Goal: Complete application form: Complete application form

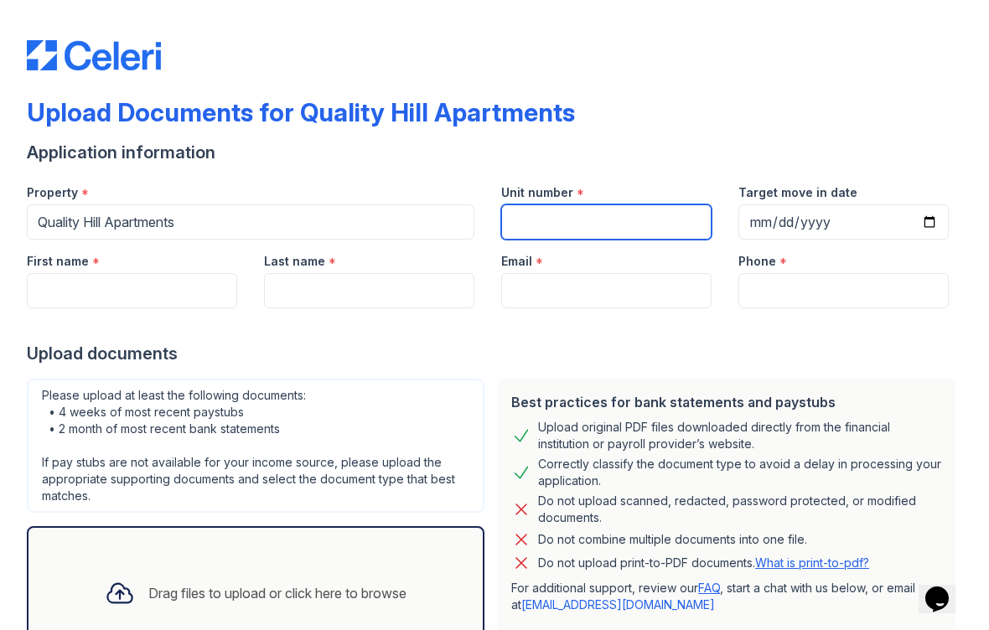
click at [587, 224] on input "Unit number" at bounding box center [606, 222] width 210 height 35
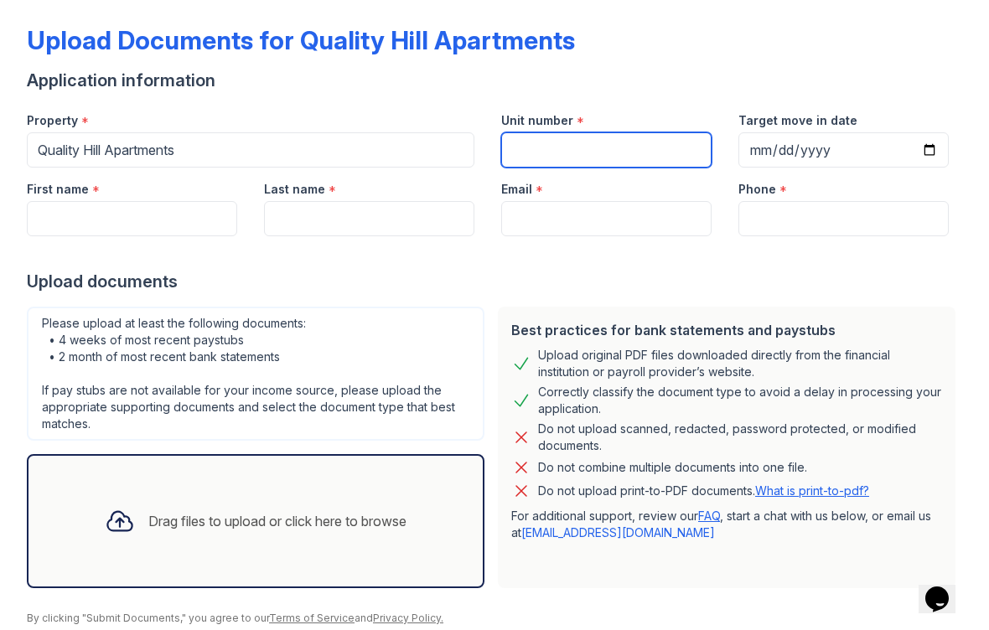
scroll to position [74, 0]
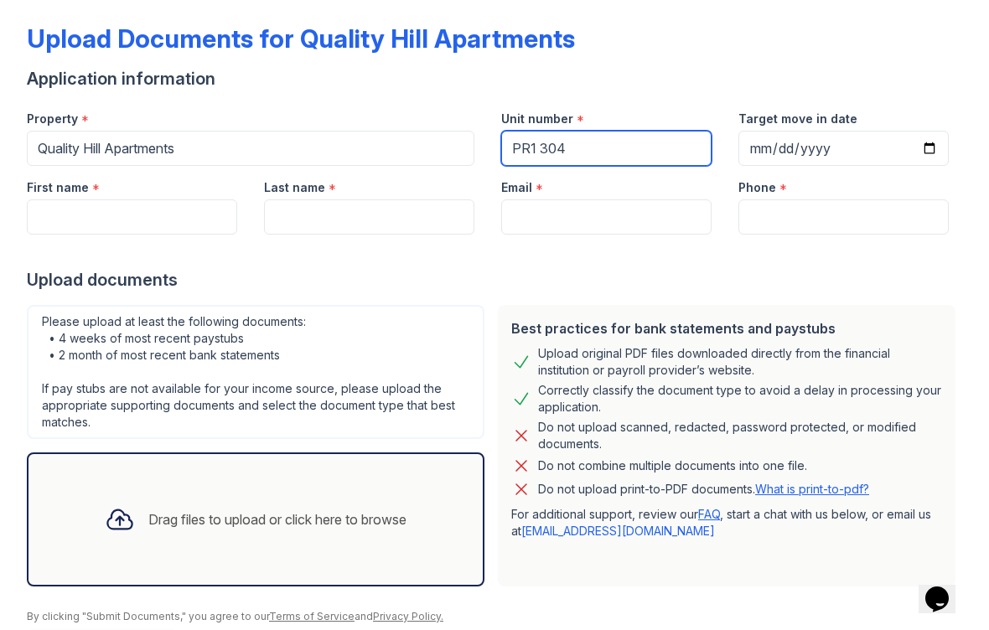
type input "PR1 304"
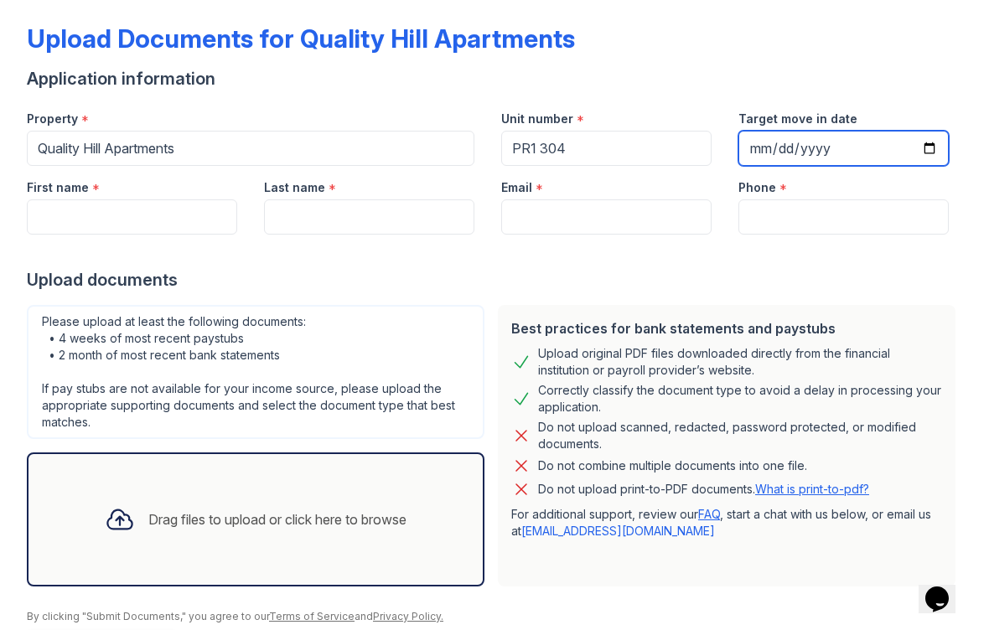
click at [829, 156] on input "Target move in date" at bounding box center [844, 148] width 210 height 35
type input "[DATE]"
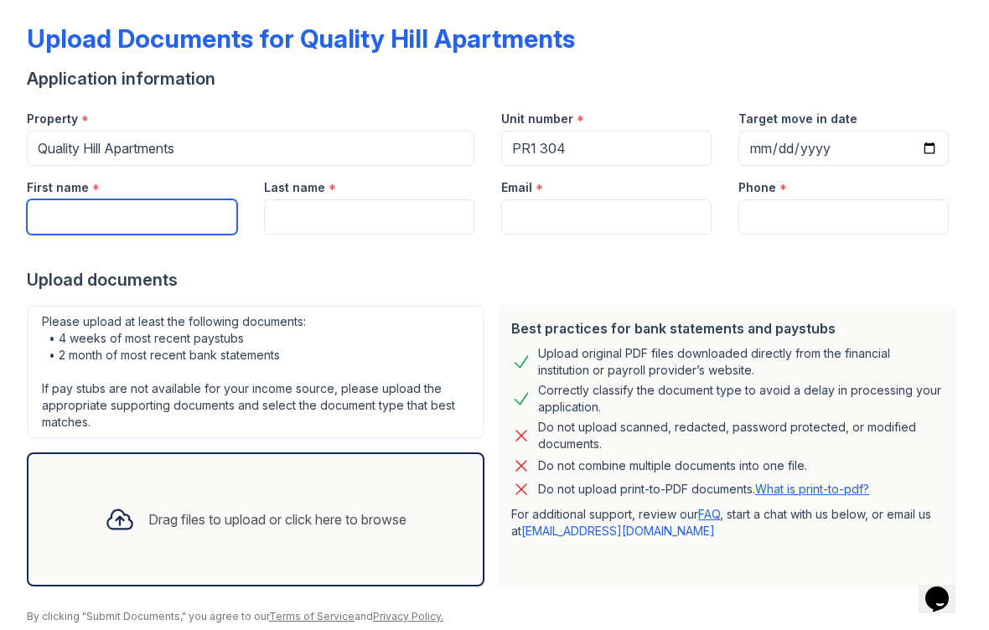
click at [71, 232] on input "First name" at bounding box center [132, 217] width 210 height 35
type input "[PERSON_NAME]"
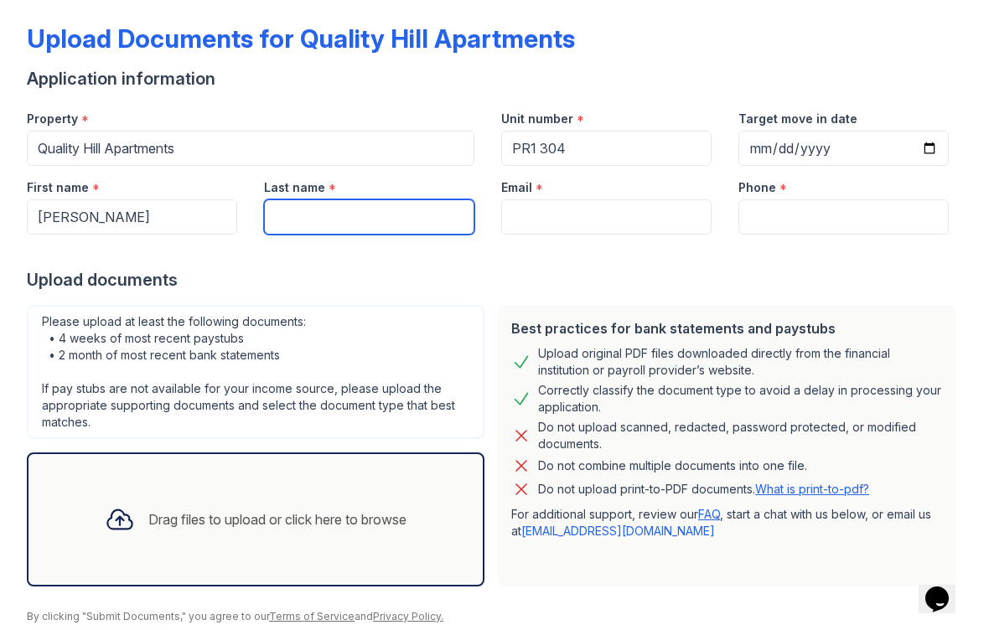
click at [439, 210] on input "Last name" at bounding box center [369, 217] width 210 height 35
type input "[PERSON_NAME]"
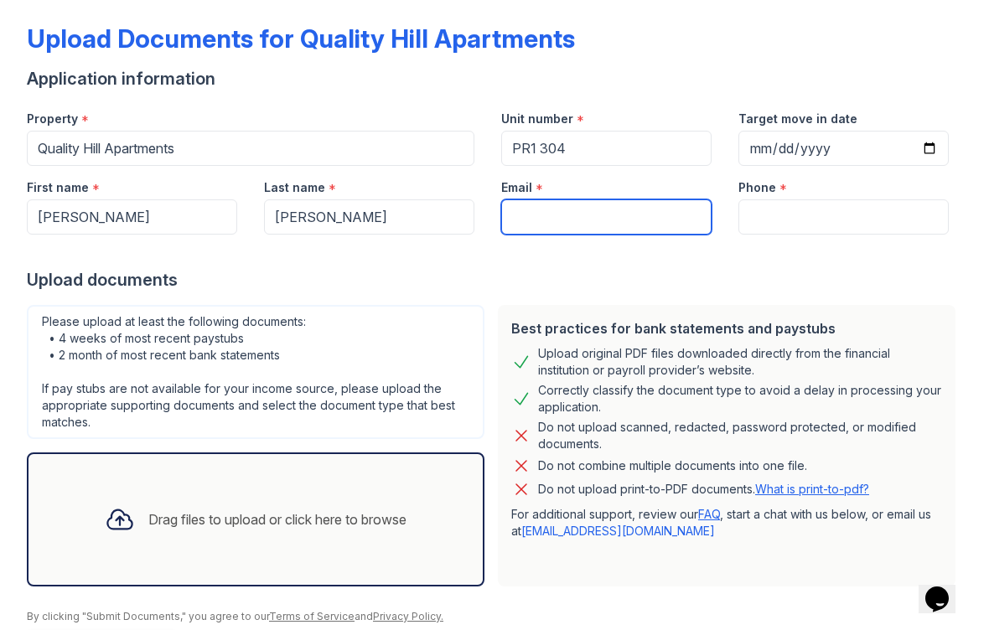
click at [629, 221] on input "Email" at bounding box center [606, 217] width 210 height 35
type input "[EMAIL_ADDRESS][DOMAIN_NAME]"
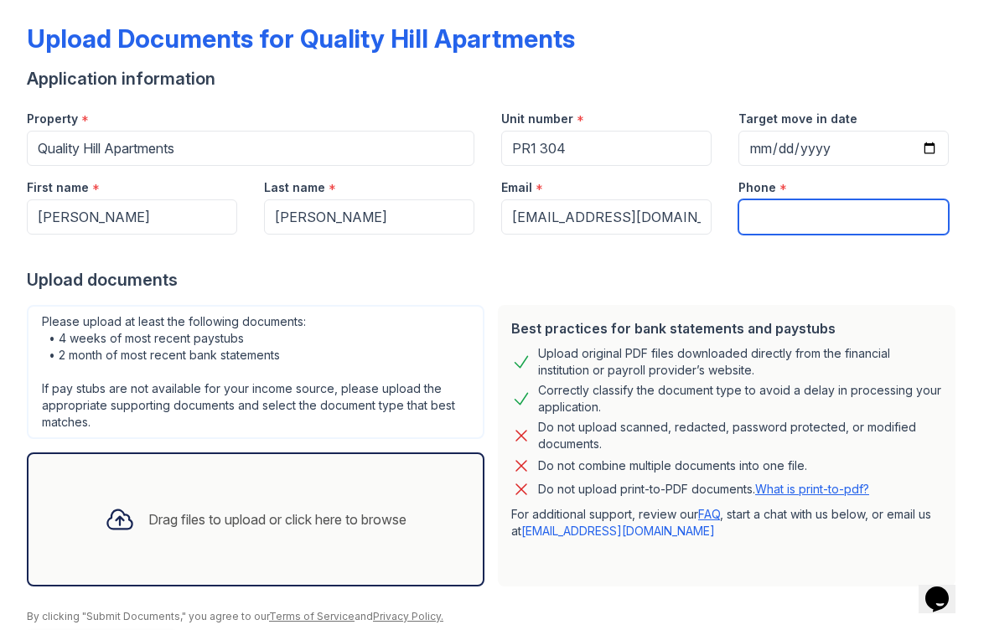
click at [823, 213] on input "Phone" at bounding box center [844, 217] width 210 height 35
type input "6364842344"
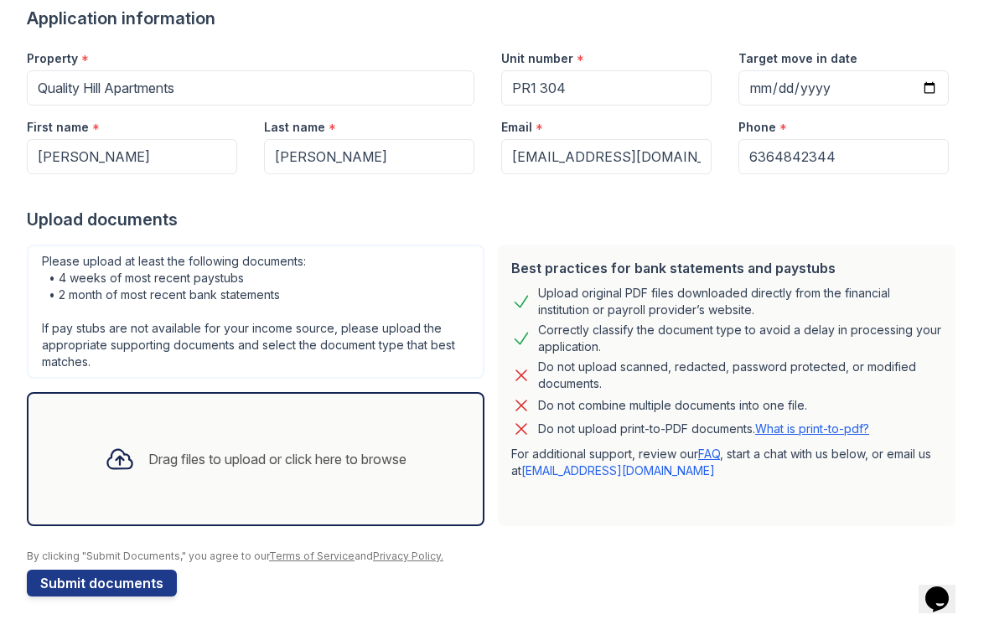
scroll to position [134, 0]
click at [278, 453] on div "Drag files to upload or click here to browse" at bounding box center [277, 459] width 258 height 20
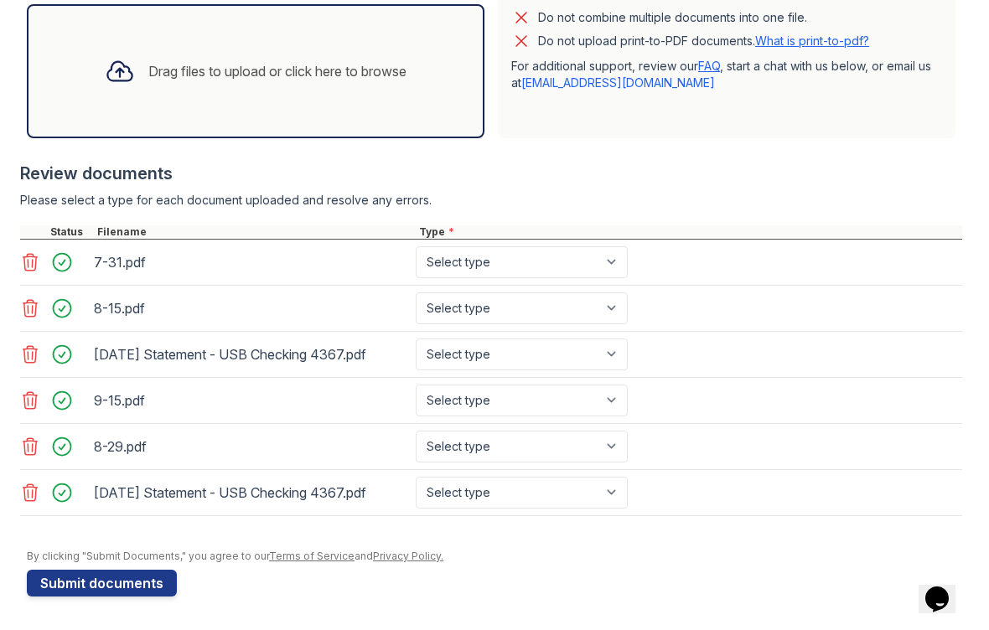
scroll to position [522, 0]
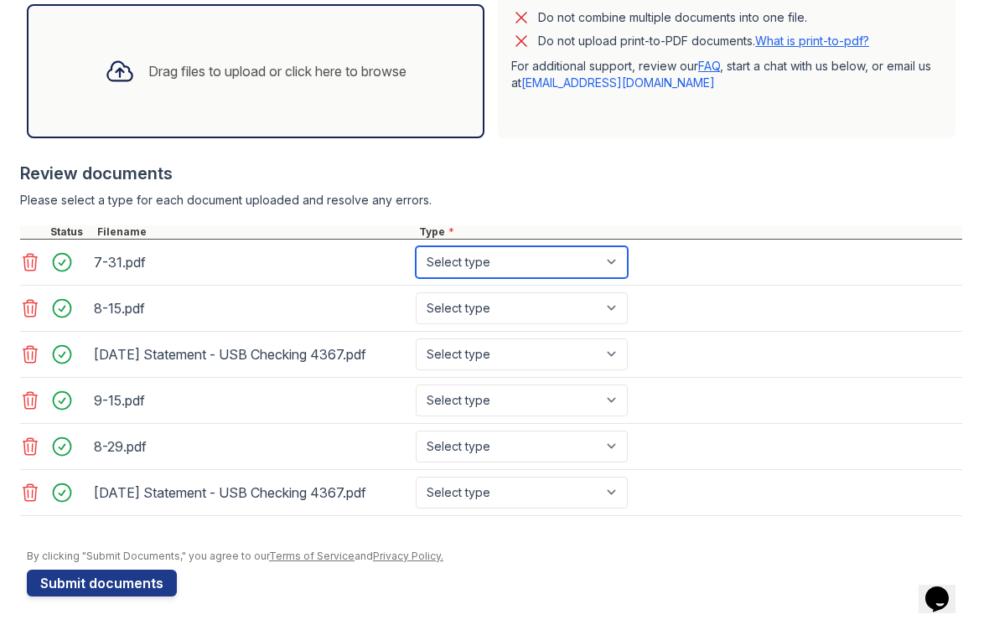
click at [568, 261] on select "Select type Paystub Bank Statement Offer Letter Tax Documents Benefit Award Let…" at bounding box center [522, 262] width 212 height 32
select select "paystub"
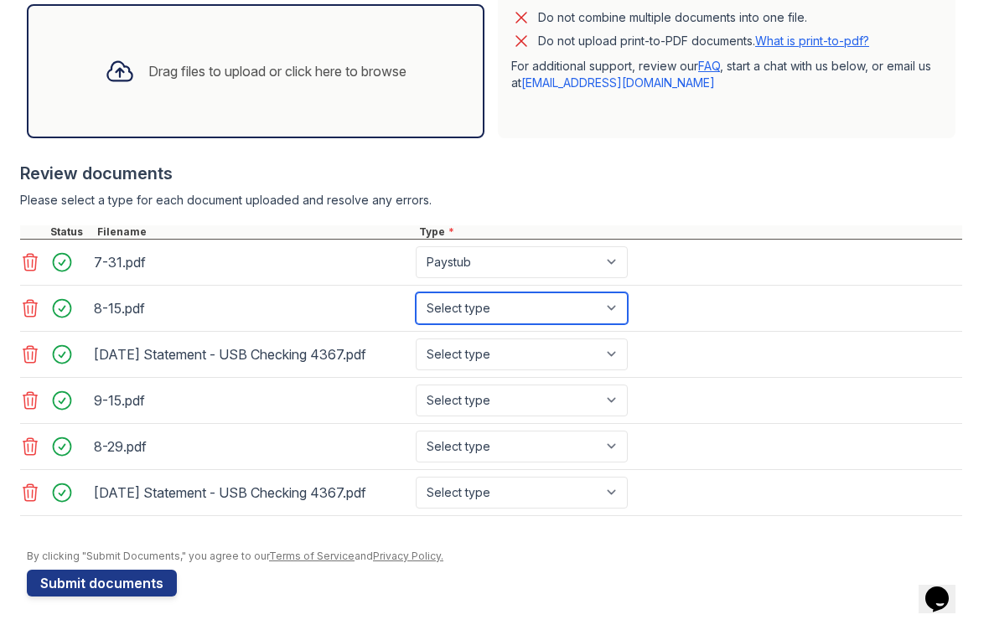
click at [582, 304] on select "Select type Paystub Bank Statement Offer Letter Tax Documents Benefit Award Let…" at bounding box center [522, 309] width 212 height 32
select select "paystub"
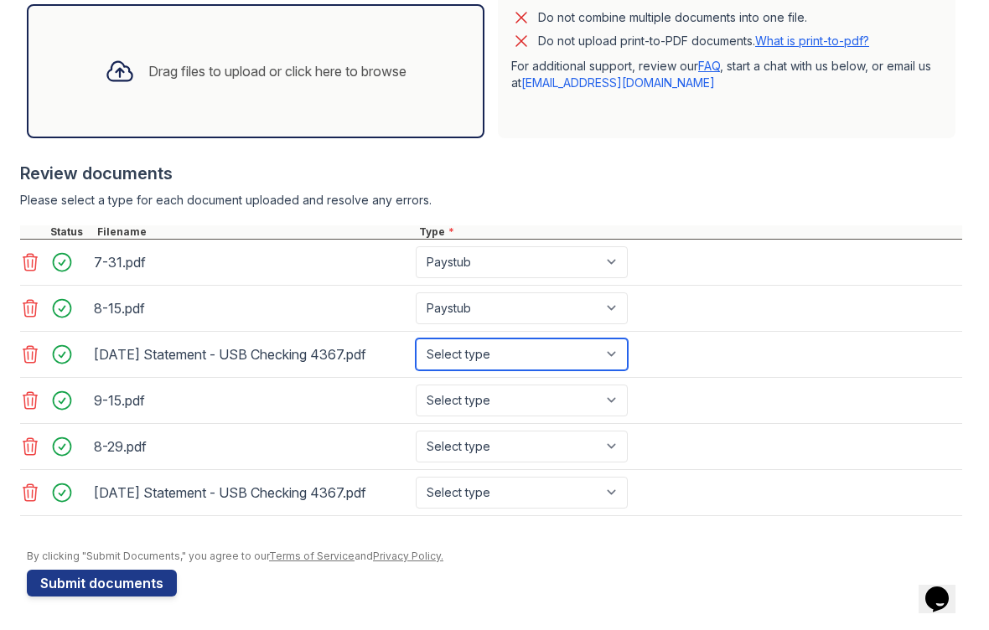
click at [526, 361] on select "Select type Paystub Bank Statement Offer Letter Tax Documents Benefit Award Let…" at bounding box center [522, 355] width 212 height 32
select select "bank_statement"
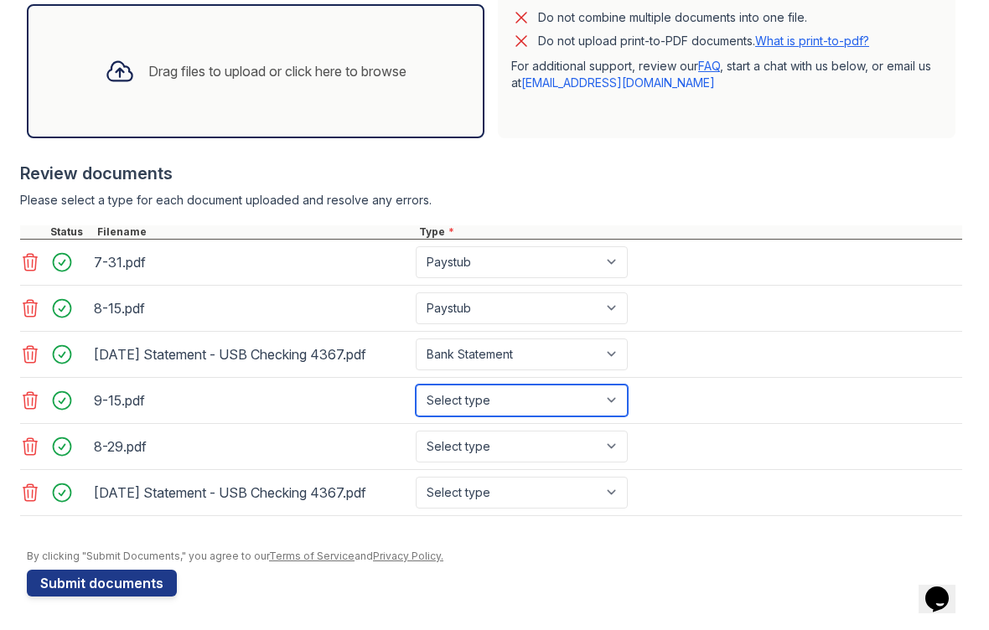
click at [540, 405] on select "Select type Paystub Bank Statement Offer Letter Tax Documents Benefit Award Let…" at bounding box center [522, 401] width 212 height 32
select select "paystub"
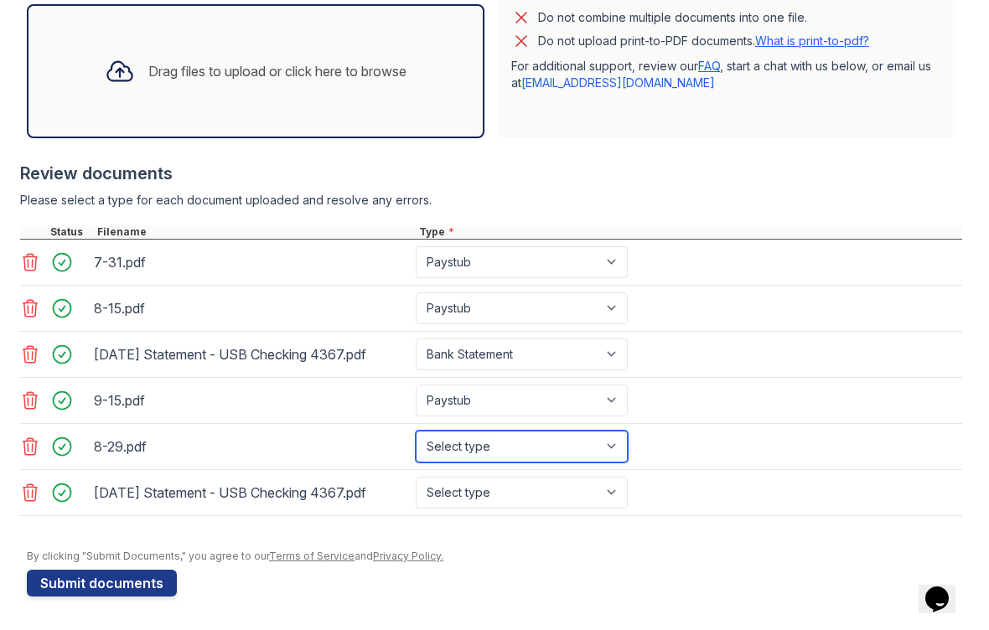
click at [516, 453] on select "Select type Paystub Bank Statement Offer Letter Tax Documents Benefit Award Let…" at bounding box center [522, 447] width 212 height 32
select select "paystub"
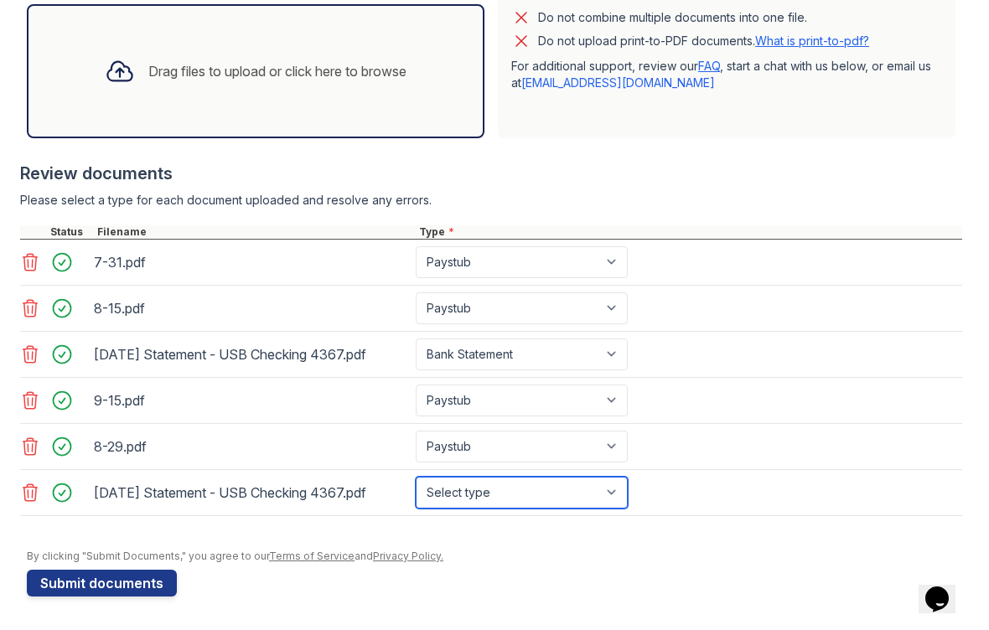
click at [499, 507] on select "Select type Paystub Bank Statement Offer Letter Tax Documents Benefit Award Let…" at bounding box center [522, 493] width 212 height 32
select select "bank_statement"
click at [149, 588] on button "Submit documents" at bounding box center [102, 583] width 150 height 27
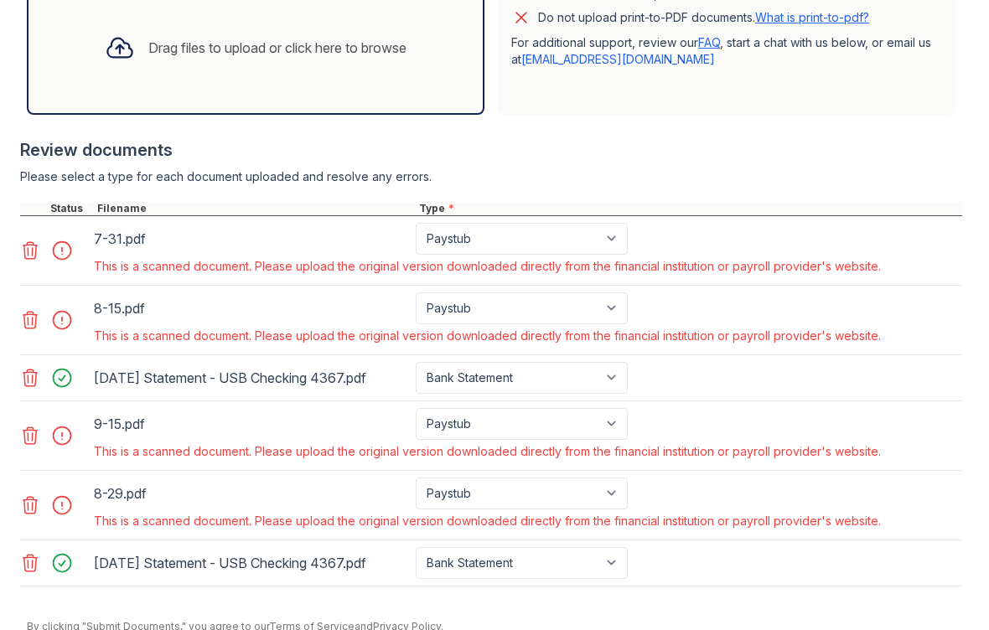
scroll to position [594, 0]
click at [67, 433] on div at bounding box center [67, 434] width 47 height 23
click at [511, 248] on select "Paystub Bank Statement Offer Letter Tax Documents Benefit Award Letter Investme…" at bounding box center [522, 238] width 212 height 32
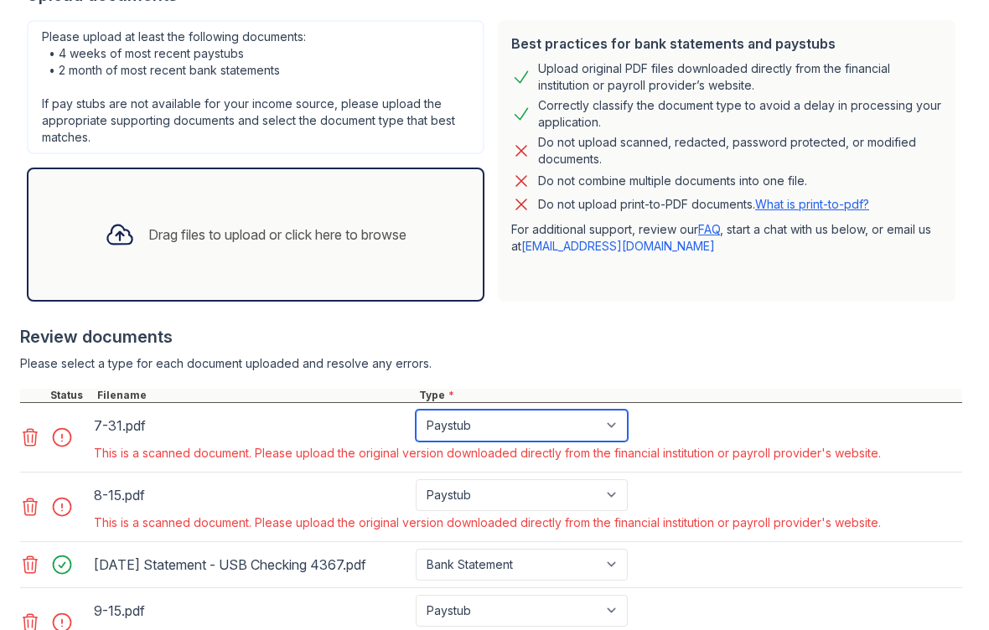
scroll to position [445, 0]
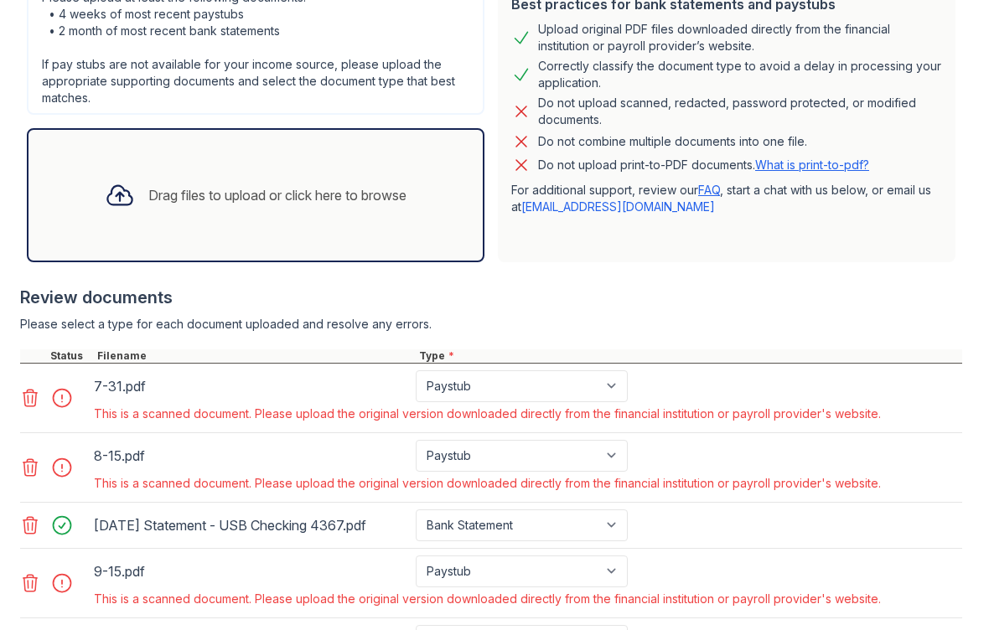
click at [34, 396] on icon at bounding box center [30, 398] width 20 height 20
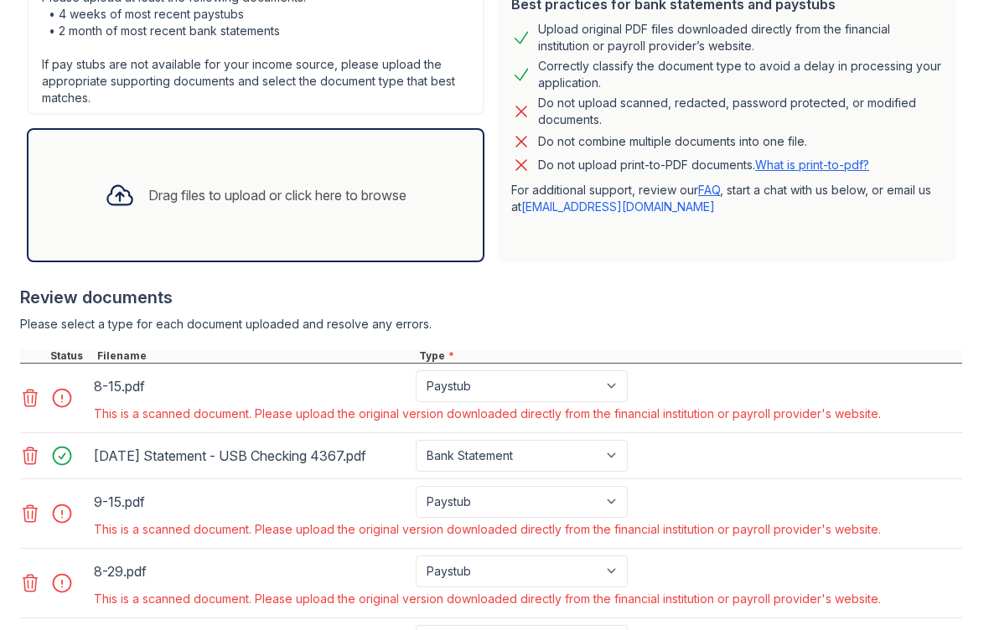
click at [40, 390] on link at bounding box center [31, 398] width 23 height 20
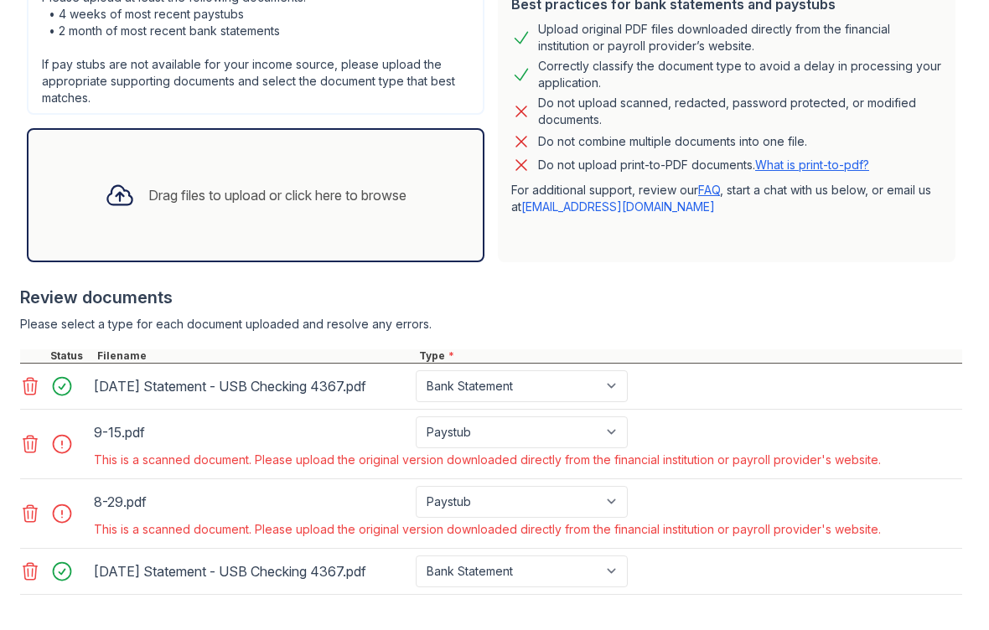
click at [31, 448] on icon at bounding box center [30, 444] width 20 height 20
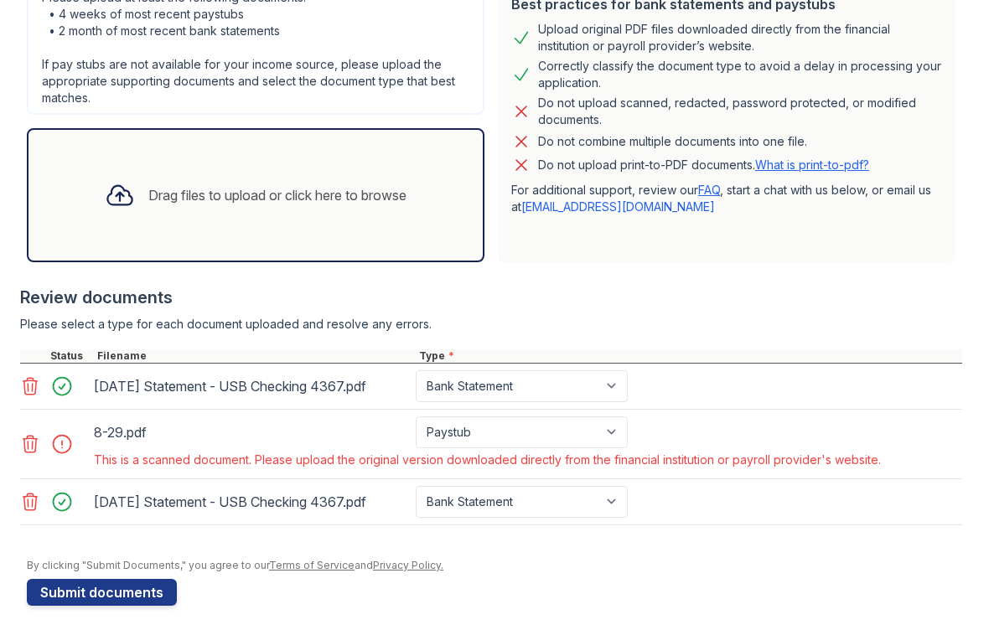
click at [28, 448] on icon at bounding box center [30, 444] width 14 height 17
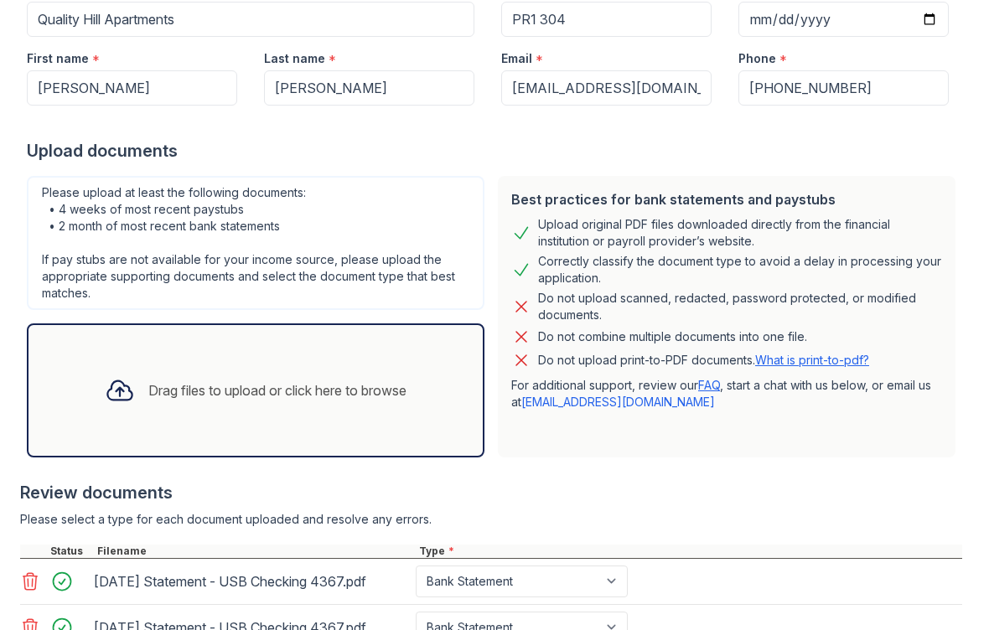
scroll to position [251, 0]
